Goal: Information Seeking & Learning: Learn about a topic

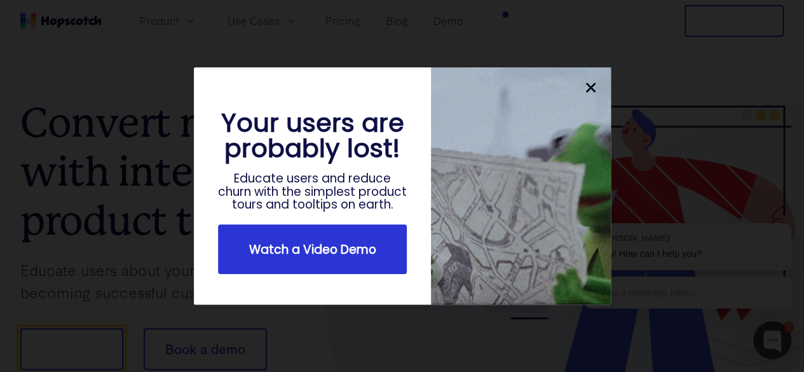
click at [352, 274] on div "Watch a Video Demo" at bounding box center [312, 249] width 189 height 50
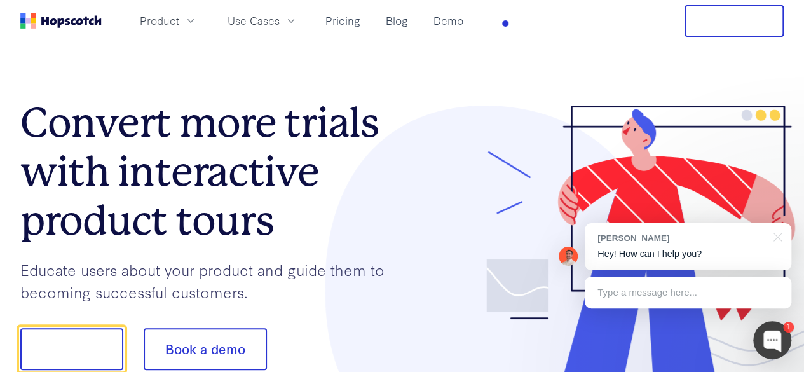
scroll to position [64, 0]
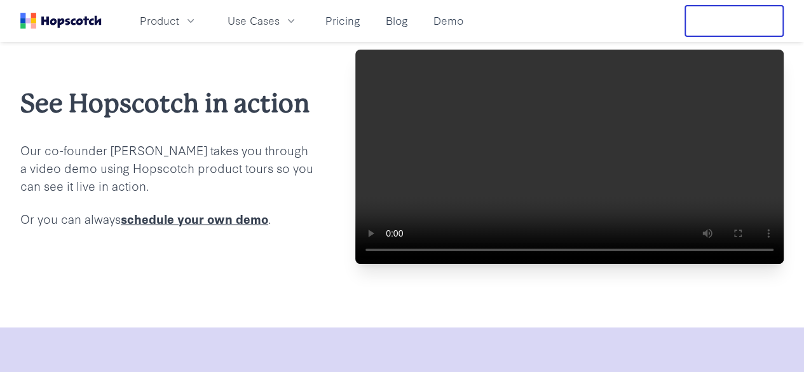
scroll to position [64, 0]
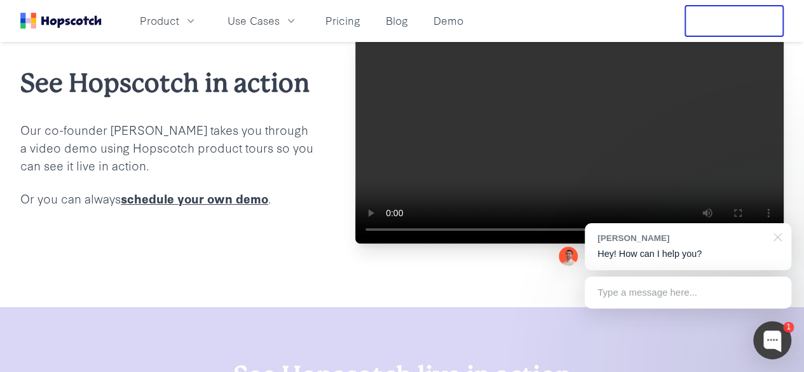
click at [777, 235] on div at bounding box center [776, 236] width 32 height 26
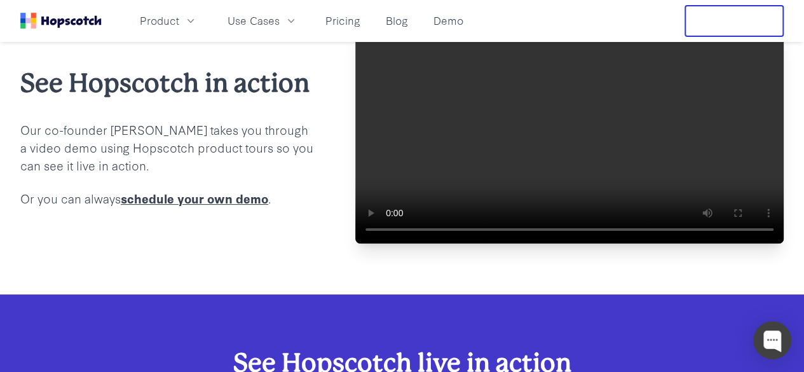
click at [481, 153] on video at bounding box center [569, 136] width 429 height 214
click at [366, 21] on link "Pricing" at bounding box center [342, 20] width 45 height 21
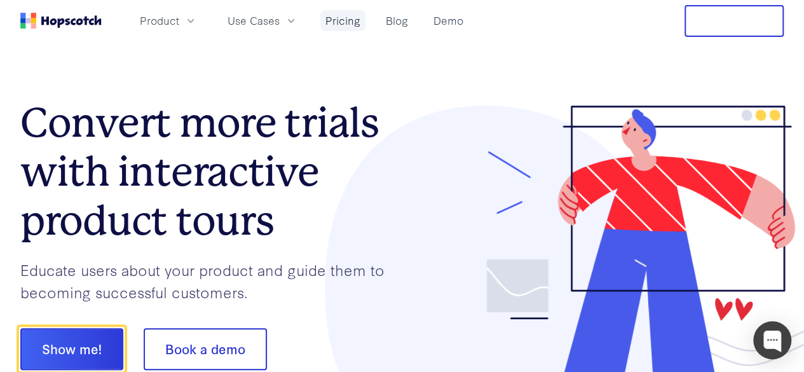
click at [366, 18] on link "Pricing" at bounding box center [342, 20] width 45 height 21
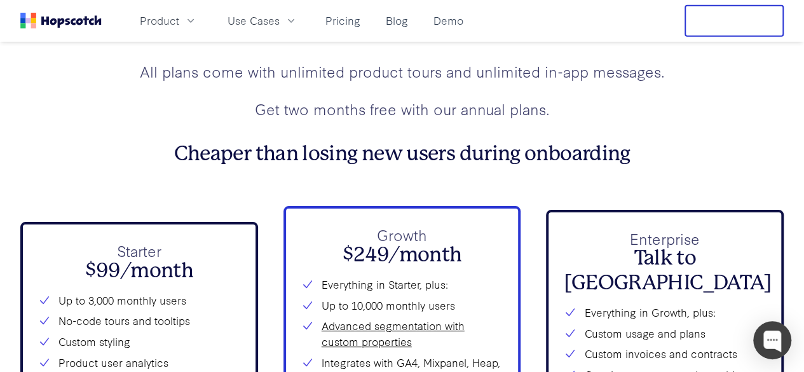
scroll to position [4406, 0]
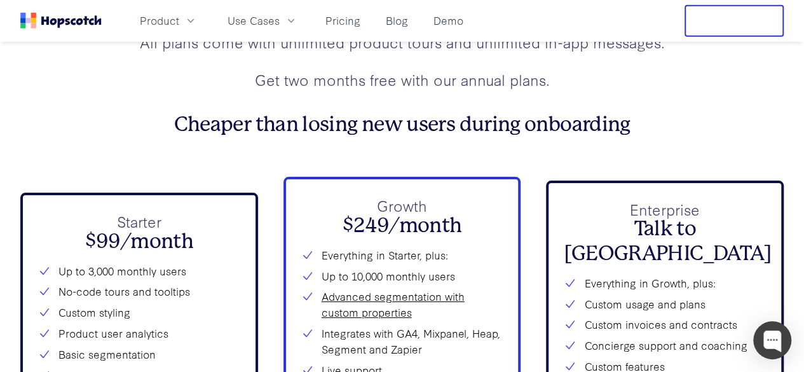
click at [151, 254] on h2 "$99/month" at bounding box center [139, 242] width 202 height 24
copy h2 "$99/month"
